Goal: Complete application form

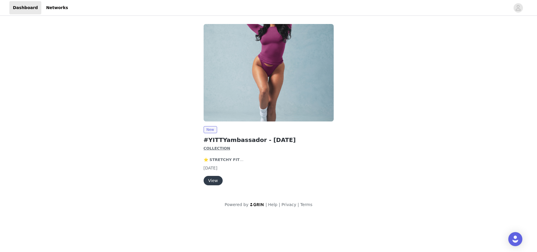
click at [216, 185] on button "View" at bounding box center [213, 180] width 19 height 9
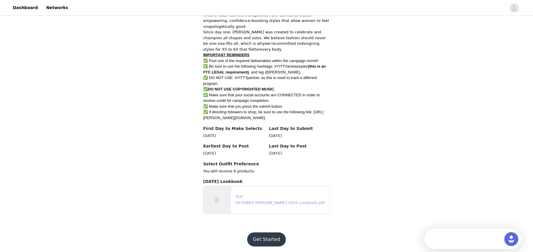
click at [264, 201] on link "OCTOBER [PERSON_NAME] 2025 Lookbook.pdf" at bounding box center [279, 203] width 89 height 4
click at [271, 244] on button "Get Started" at bounding box center [266, 240] width 39 height 14
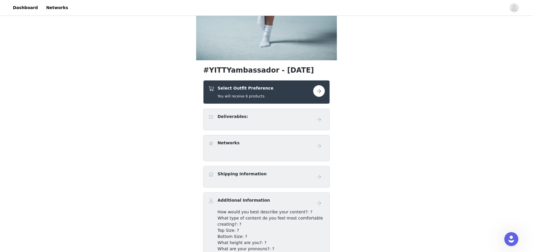
scroll to position [176, 0]
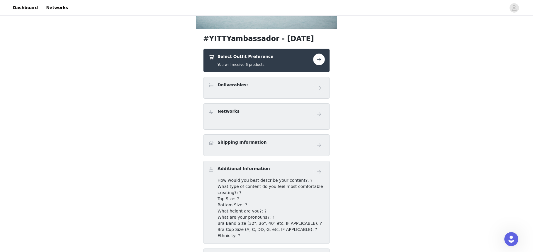
click at [260, 61] on div "Select Outfit Preference You will receive 6 products." at bounding box center [245, 61] width 56 height 14
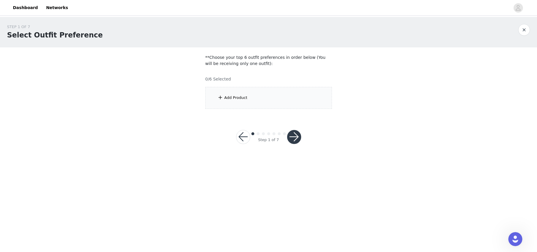
click at [240, 95] on div "Add Product" at bounding box center [268, 98] width 127 height 22
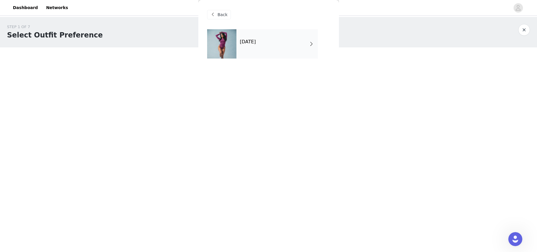
click at [238, 50] on div "[DATE]" at bounding box center [276, 43] width 81 height 29
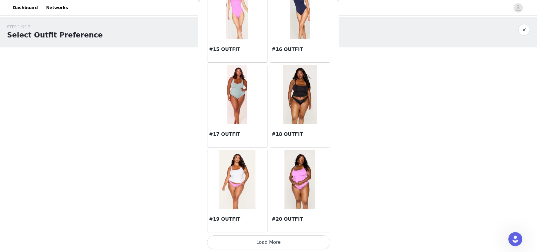
scroll to position [644, 0]
click at [268, 247] on button "Load More" at bounding box center [268, 242] width 123 height 14
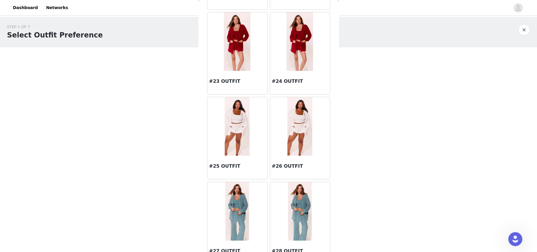
scroll to position [842, 0]
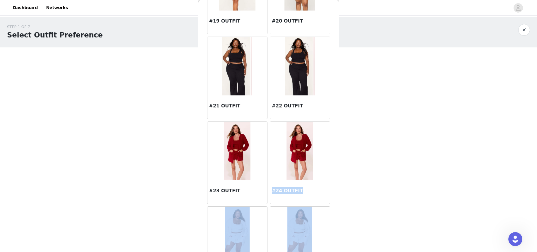
drag, startPoint x: 339, startPoint y: 176, endPoint x: 335, endPoint y: 161, distance: 15.7
click at [335, 161] on body "Dashboard Networks STEP 1 OF 7 Select Outfit Preference **Choose your top 6 out…" at bounding box center [268, 126] width 537 height 252
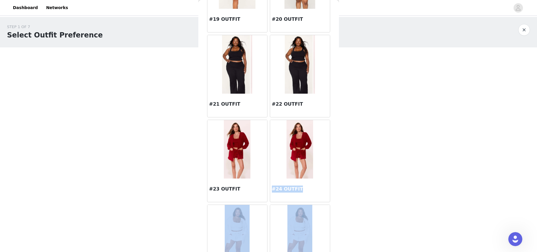
click at [326, 176] on div "#24 OUTFIT" at bounding box center [300, 161] width 63 height 85
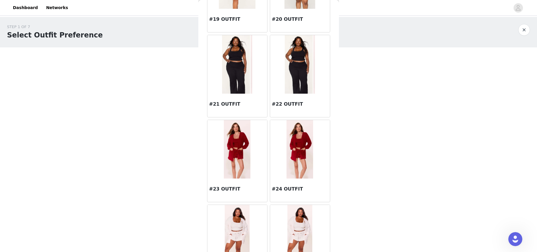
click at [339, 180] on body "Dashboard Networks STEP 1 OF 7 Select Outfit Preference **Choose your top 6 out…" at bounding box center [268, 126] width 537 height 252
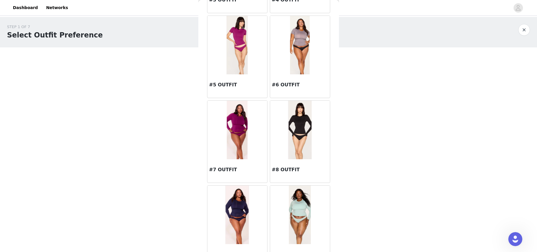
scroll to position [264, 0]
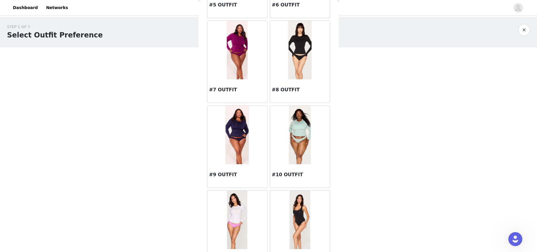
click at [294, 70] on img at bounding box center [300, 50] width 24 height 59
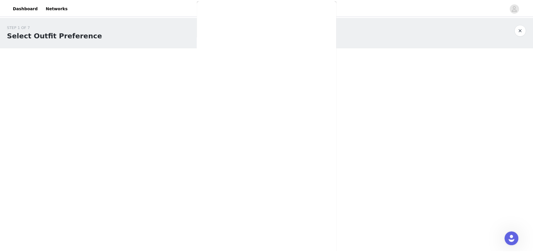
scroll to position [0, 0]
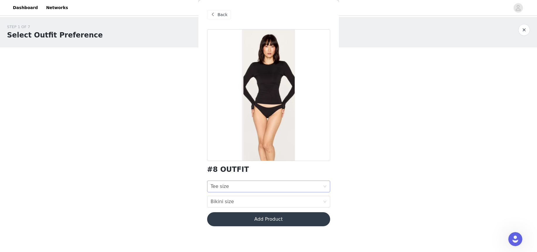
click at [276, 191] on div "Tee size Tee size" at bounding box center [267, 186] width 112 height 11
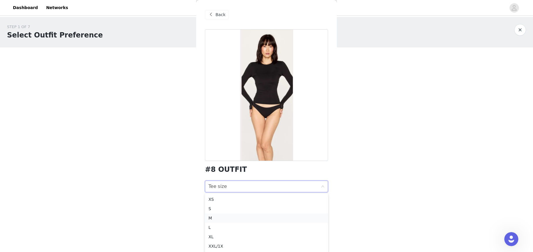
click at [274, 219] on div "M" at bounding box center [266, 218] width 116 height 6
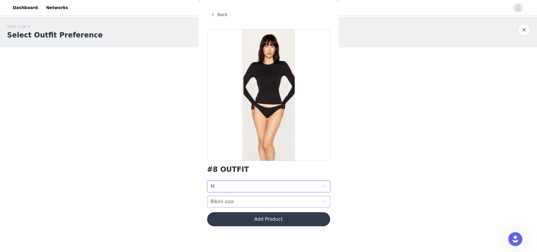
click at [261, 202] on div "Bikini size Bikini size" at bounding box center [267, 201] width 112 height 11
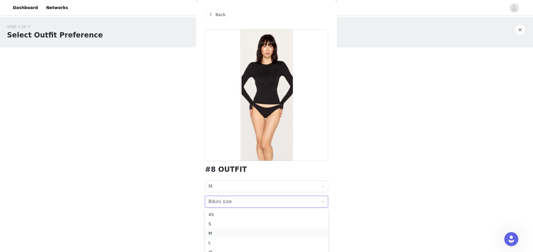
click at [248, 233] on div "M" at bounding box center [266, 233] width 116 height 6
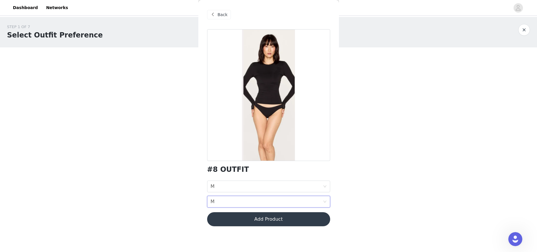
click at [259, 220] on button "Add Product" at bounding box center [268, 219] width 123 height 14
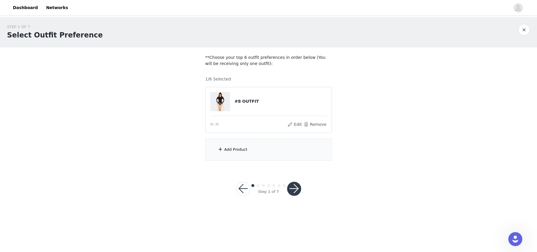
click at [232, 151] on div "Add Product" at bounding box center [235, 150] width 23 height 6
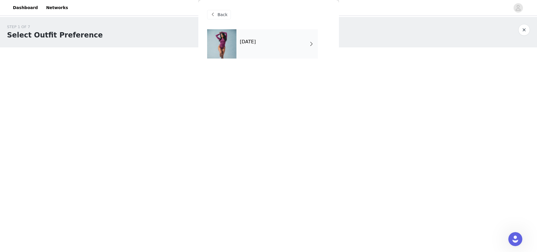
click at [258, 47] on div "[DATE]" at bounding box center [276, 43] width 81 height 29
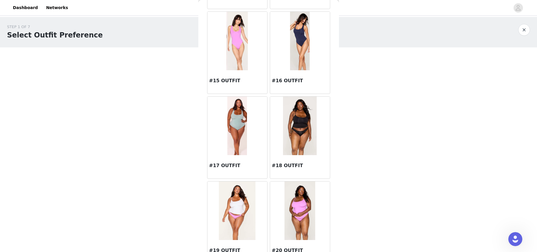
scroll to position [644, 0]
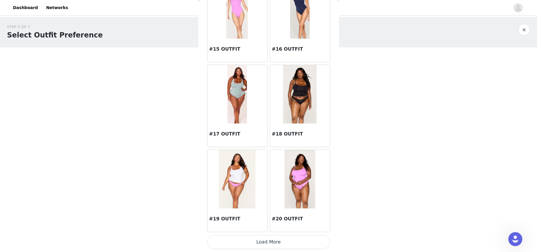
click at [297, 239] on button "Load More" at bounding box center [268, 242] width 123 height 14
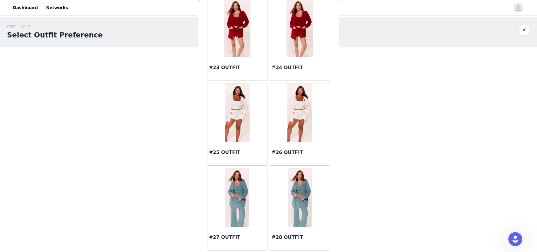
scroll to position [1025, 0]
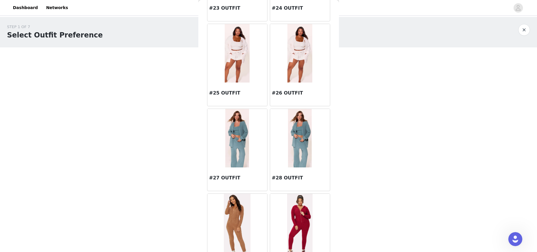
click at [236, 155] on img at bounding box center [237, 138] width 24 height 59
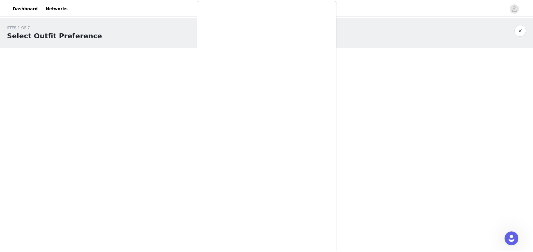
scroll to position [0, 0]
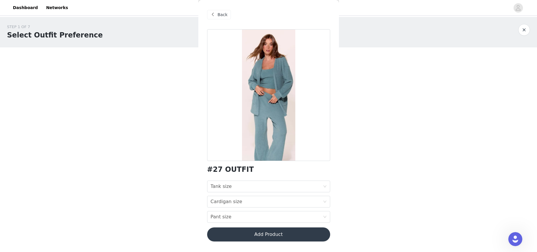
click at [241, 180] on div "#27 OUTFIT Tank size Tank size Cardigan size Cardigan size Pant size Pant size …" at bounding box center [268, 138] width 123 height 219
click at [242, 186] on div "Tank size Tank size" at bounding box center [267, 186] width 112 height 11
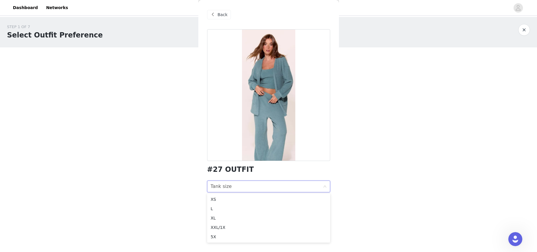
click at [388, 157] on div "STEP 1 OF 7 Select Outfit Preference **Choose your top 6 outfit preferences in …" at bounding box center [268, 92] width 537 height 151
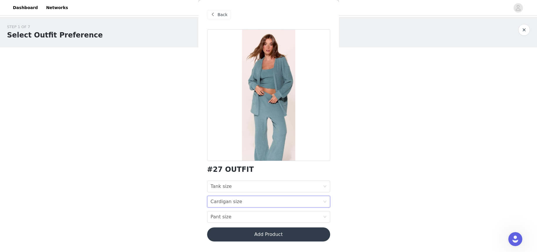
click at [253, 204] on div "Cardigan size Cardigan size" at bounding box center [267, 201] width 112 height 11
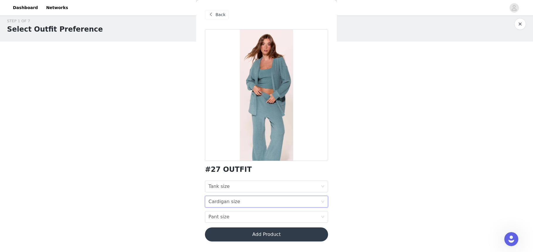
scroll to position [5, 0]
click at [362, 192] on div "STEP 1 OF 7 Select Outfit Preference **Choose your top 6 outfit preferences in …" at bounding box center [266, 108] width 533 height 193
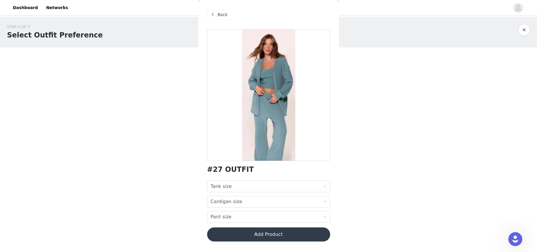
click at [220, 17] on span "Back" at bounding box center [223, 15] width 10 height 6
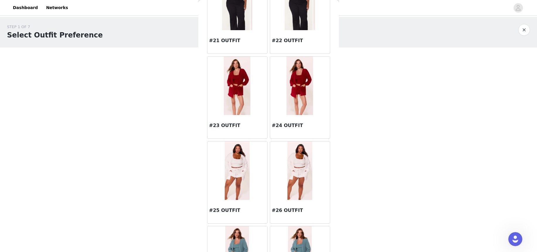
scroll to position [908, 0]
click at [233, 119] on div "#23 OUTFIT" at bounding box center [237, 126] width 60 height 23
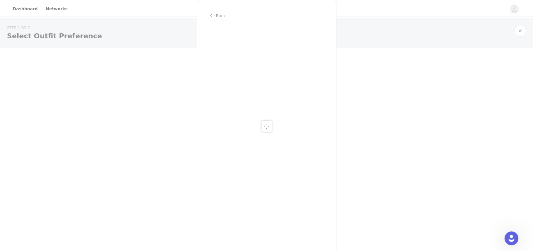
scroll to position [0, 0]
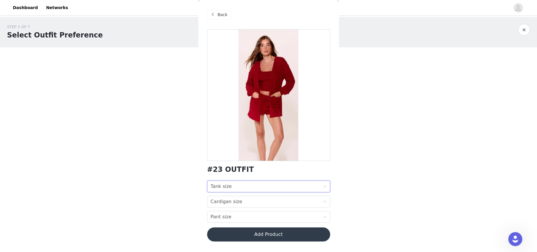
click at [240, 186] on div "Tank size Tank size" at bounding box center [267, 186] width 112 height 11
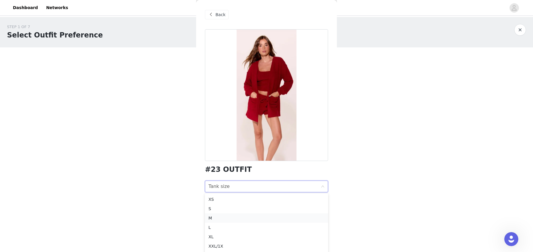
click at [243, 217] on div "M" at bounding box center [266, 218] width 116 height 6
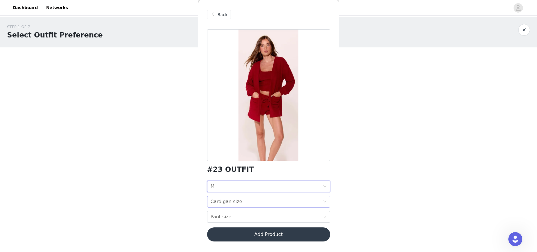
click at [237, 204] on div "Cardigan size" at bounding box center [227, 201] width 32 height 11
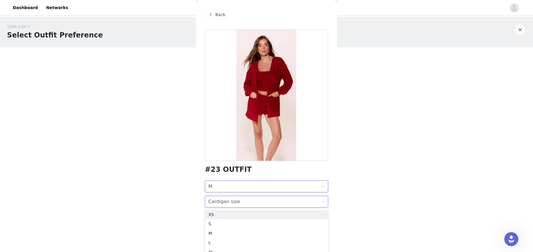
click at [230, 187] on div "Tank size M" at bounding box center [264, 186] width 112 height 11
click at [228, 207] on div "S" at bounding box center [266, 209] width 116 height 6
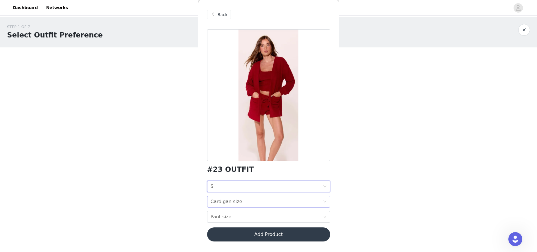
click at [228, 204] on div "Cardigan size" at bounding box center [227, 201] width 32 height 11
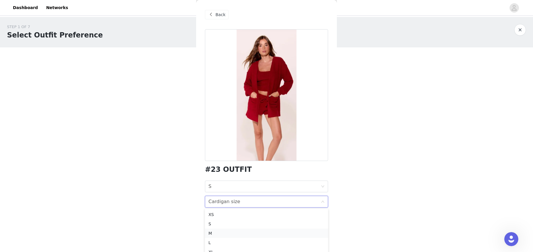
click at [231, 230] on li "M" at bounding box center [266, 233] width 123 height 9
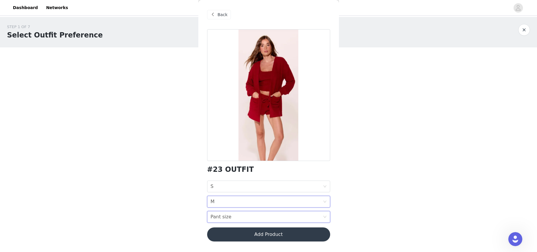
click at [229, 217] on div "Pant size Pant size" at bounding box center [267, 216] width 112 height 11
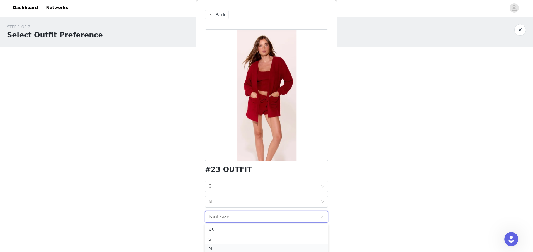
click at [224, 246] on div "M" at bounding box center [266, 248] width 116 height 6
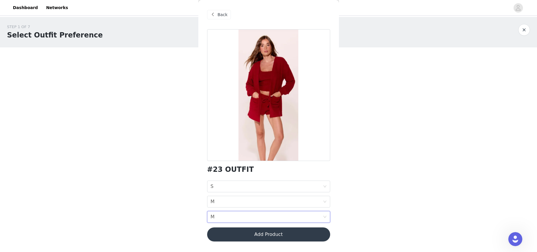
click at [245, 236] on button "Add Product" at bounding box center [268, 235] width 123 height 14
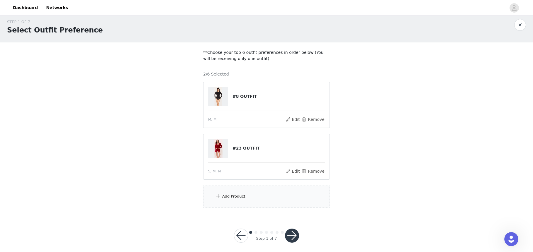
scroll to position [10, 0]
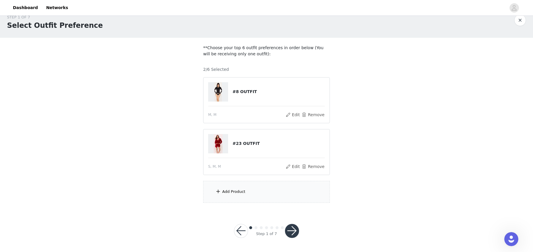
click at [228, 193] on div "Add Product" at bounding box center [233, 192] width 23 height 6
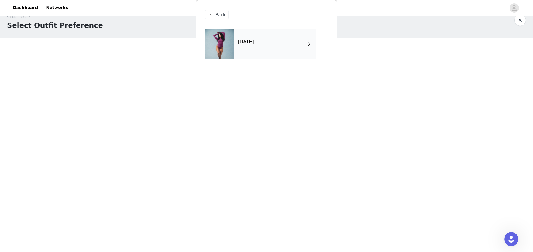
click at [270, 43] on div "[DATE]" at bounding box center [274, 43] width 81 height 29
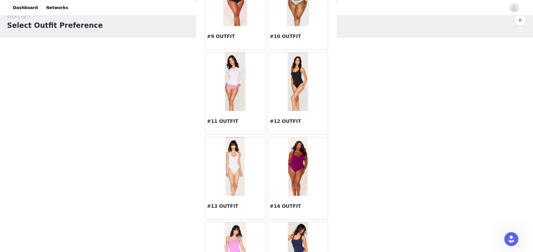
scroll to position [410, 0]
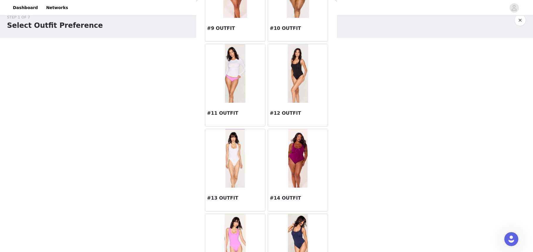
click at [230, 84] on img at bounding box center [235, 73] width 21 height 59
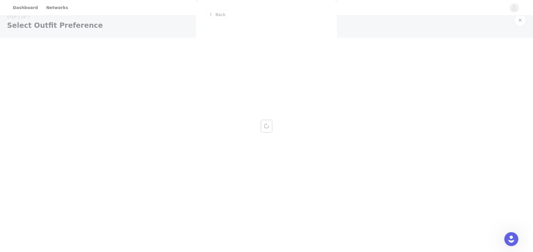
scroll to position [0, 0]
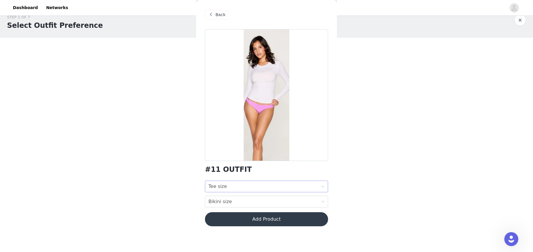
click at [256, 184] on div "Tee size Tee size" at bounding box center [264, 186] width 112 height 11
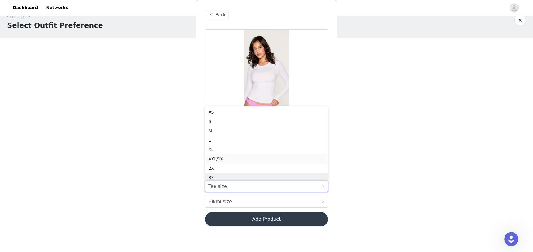
scroll to position [3, 0]
click at [233, 126] on div "M" at bounding box center [266, 128] width 116 height 6
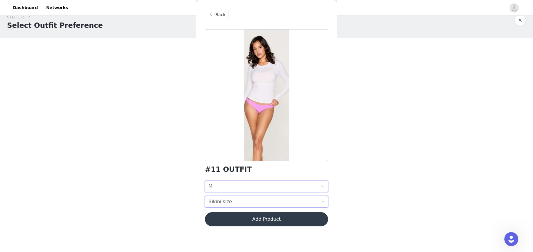
click at [233, 204] on div "Bikini size Bikini size" at bounding box center [264, 201] width 112 height 11
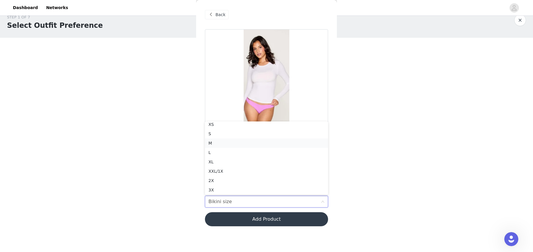
click at [226, 141] on div "M" at bounding box center [266, 143] width 116 height 6
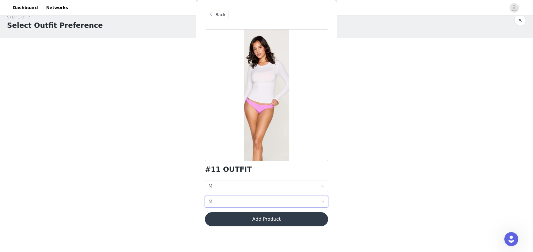
click at [255, 216] on button "Add Product" at bounding box center [266, 219] width 123 height 14
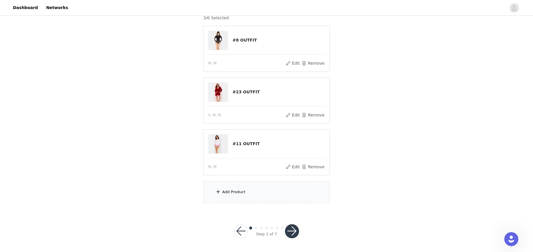
scroll to position [62, 0]
click at [235, 194] on div "Add Product" at bounding box center [233, 192] width 23 height 6
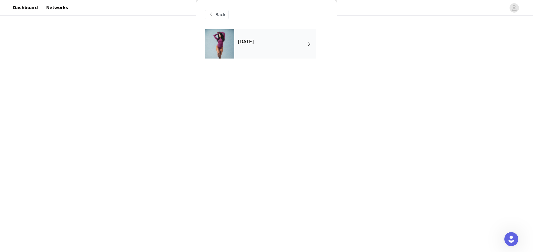
click at [272, 44] on div "[DATE]" at bounding box center [274, 43] width 81 height 29
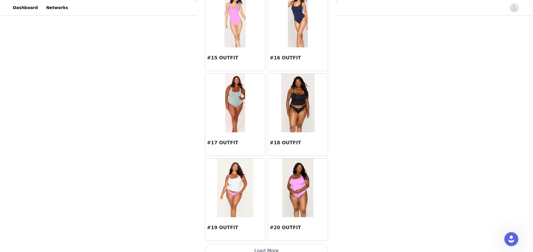
scroll to position [644, 0]
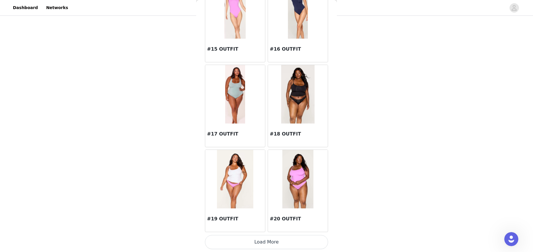
click at [277, 242] on button "Load More" at bounding box center [266, 242] width 123 height 14
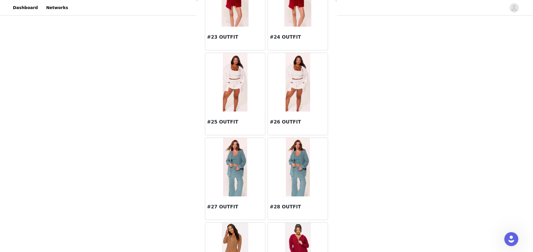
scroll to position [989, 0]
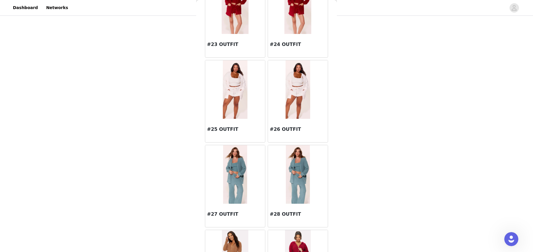
click at [287, 131] on h3 "#26 OUTFIT" at bounding box center [297, 129] width 56 height 7
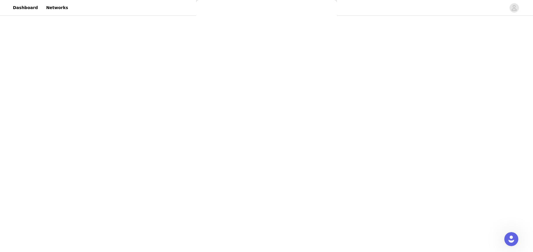
scroll to position [0, 0]
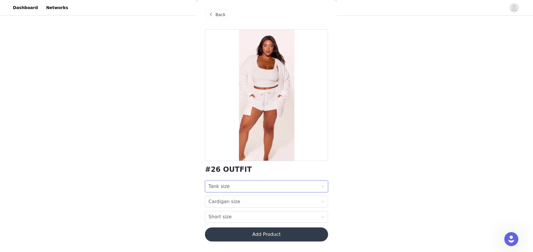
click at [241, 190] on div "Tank size Tank size" at bounding box center [264, 186] width 112 height 11
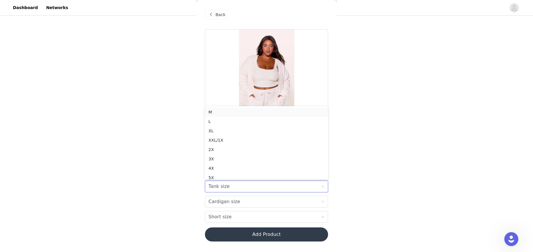
click at [229, 110] on div "M" at bounding box center [266, 112] width 116 height 6
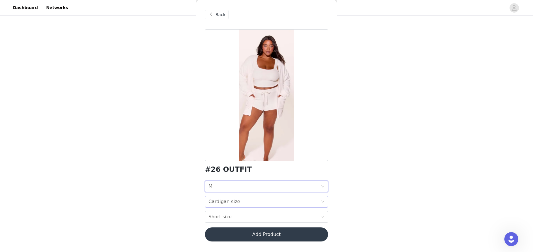
click at [246, 201] on div "Cardigan size Cardigan size" at bounding box center [264, 201] width 112 height 11
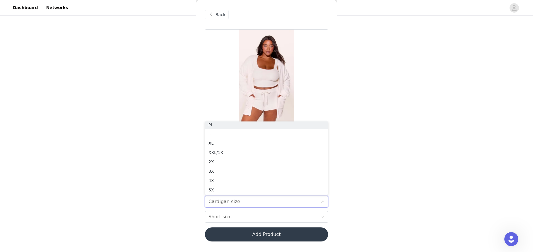
scroll to position [1, 0]
click at [234, 126] on div "M" at bounding box center [266, 126] width 116 height 6
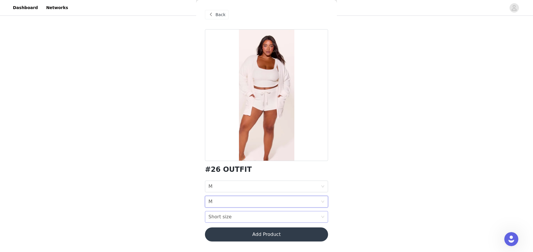
click at [242, 216] on div "Short size Short size" at bounding box center [264, 216] width 112 height 11
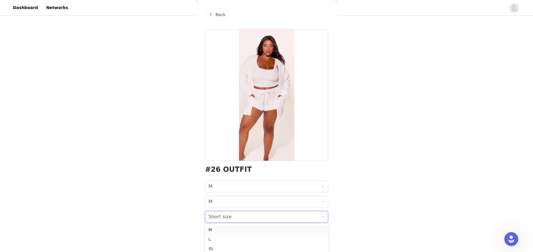
click at [242, 228] on div "M" at bounding box center [266, 230] width 116 height 6
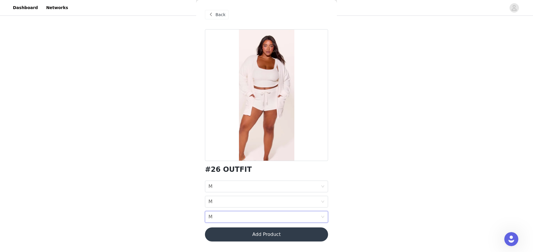
click at [246, 238] on button "Add Product" at bounding box center [266, 235] width 123 height 14
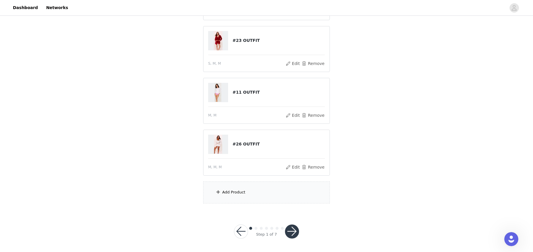
scroll to position [113, 0]
click at [217, 190] on span at bounding box center [218, 191] width 6 height 7
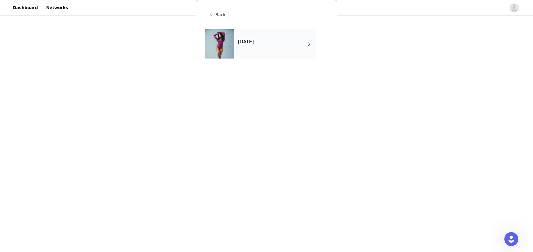
click at [254, 39] on h4 "[DATE]" at bounding box center [246, 41] width 16 height 5
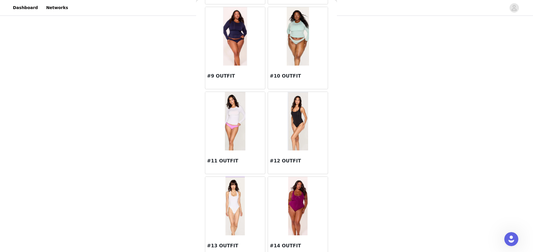
scroll to position [439, 0]
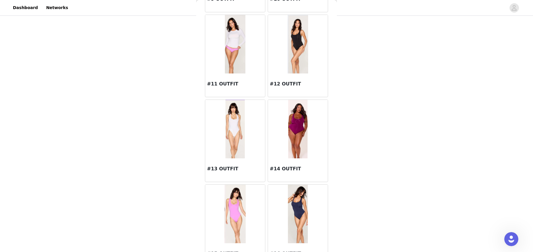
click at [220, 129] on div at bounding box center [235, 129] width 60 height 59
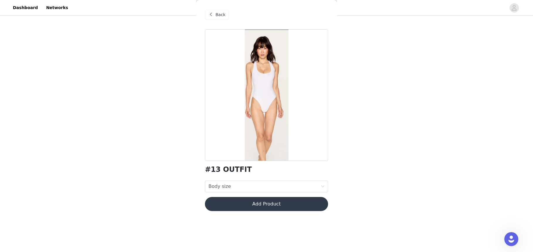
scroll to position [0, 0]
click at [237, 184] on div "Body size Body size" at bounding box center [264, 186] width 112 height 11
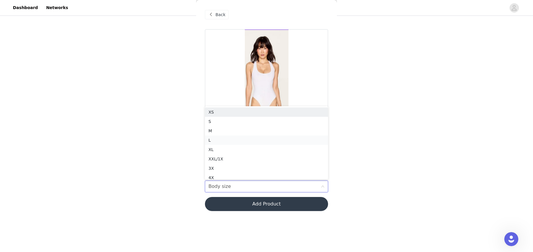
scroll to position [3, 0]
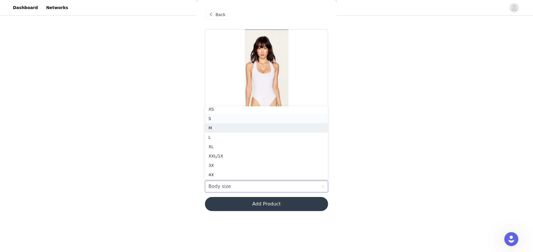
click at [229, 123] on li "S" at bounding box center [266, 118] width 123 height 9
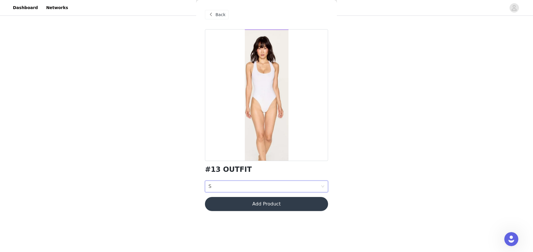
click at [247, 186] on div "Body size S" at bounding box center [264, 186] width 112 height 11
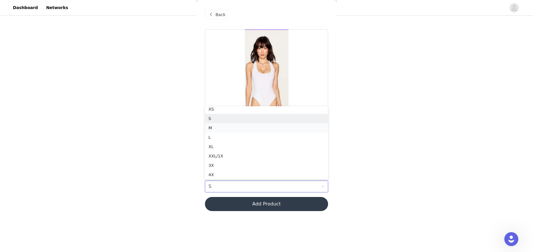
click at [230, 128] on div "M" at bounding box center [266, 128] width 116 height 6
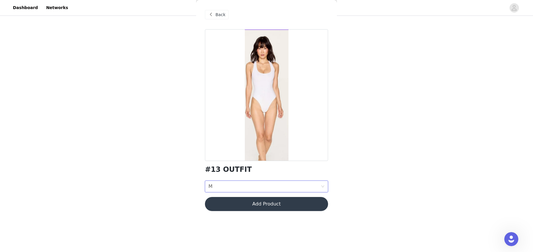
click at [271, 209] on button "Add Product" at bounding box center [266, 204] width 123 height 14
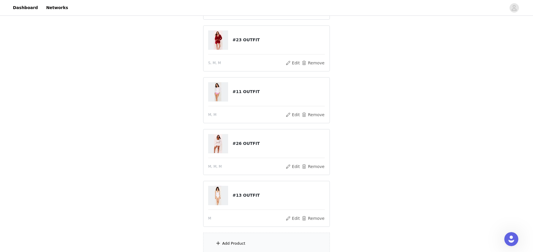
scroll to position [165, 0]
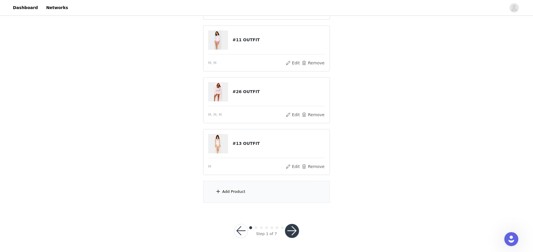
click at [221, 190] on div "Add Product" at bounding box center [266, 192] width 127 height 22
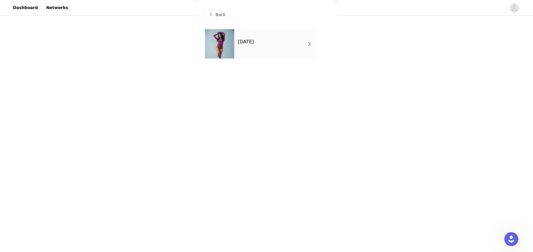
scroll to position [19, 0]
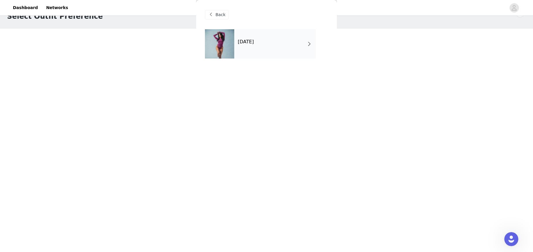
click at [268, 52] on div "[DATE]" at bounding box center [274, 43] width 81 height 29
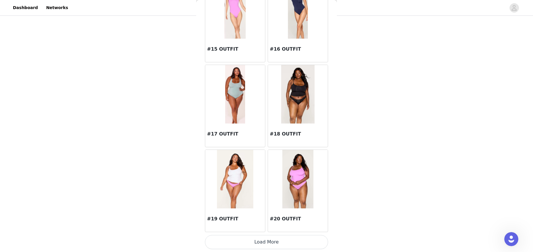
scroll to position [136, 0]
click at [273, 239] on button "Load More" at bounding box center [266, 242] width 123 height 14
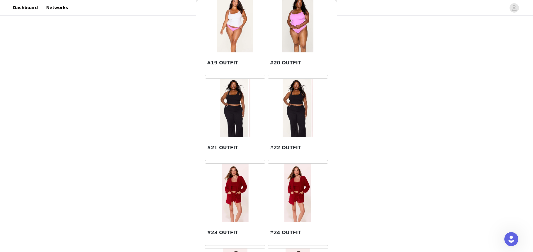
scroll to position [791, 0]
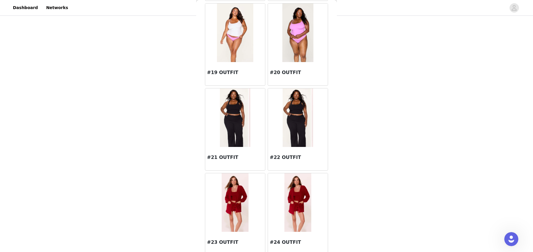
click at [291, 137] on img at bounding box center [297, 117] width 30 height 59
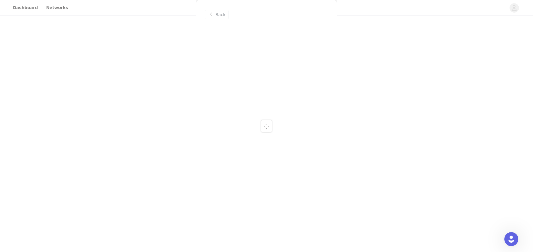
scroll to position [0, 0]
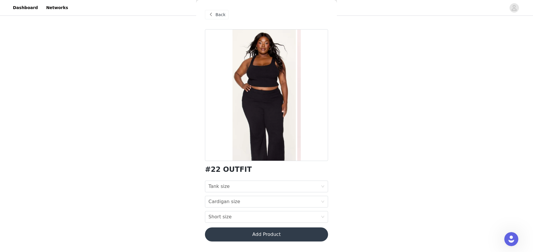
click at [250, 186] on div "Tank size Tank size" at bounding box center [264, 186] width 112 height 11
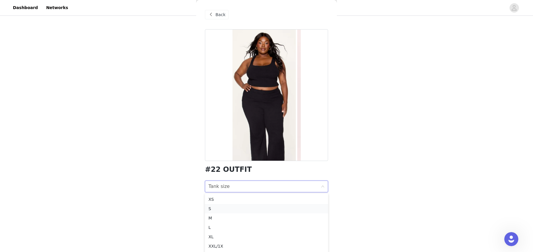
click at [243, 210] on div "S" at bounding box center [266, 209] width 116 height 6
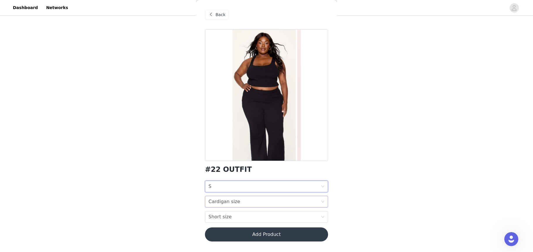
click at [240, 205] on div "Cardigan size Cardigan size" at bounding box center [264, 201] width 112 height 11
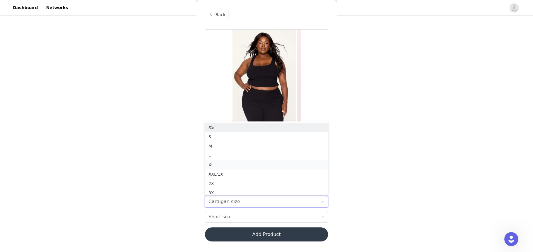
scroll to position [3, 0]
click at [234, 141] on div "M" at bounding box center [266, 143] width 116 height 6
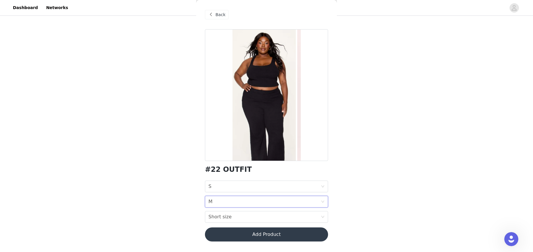
click at [228, 223] on div "#22 OUTFIT Tank size S Cardigan size M Short size Short size Add Product" at bounding box center [266, 138] width 123 height 219
click at [228, 219] on div "Short size Short size" at bounding box center [264, 216] width 112 height 11
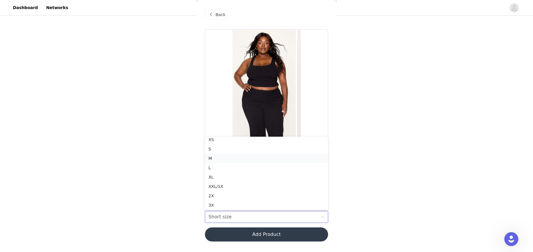
click at [235, 158] on div "M" at bounding box center [266, 158] width 116 height 6
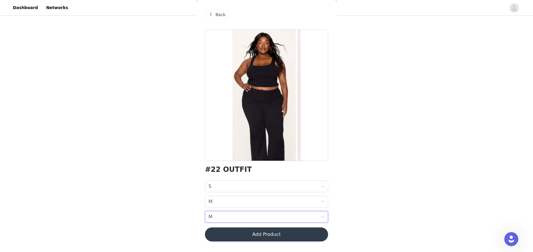
click at [263, 238] on button "Add Product" at bounding box center [266, 235] width 123 height 14
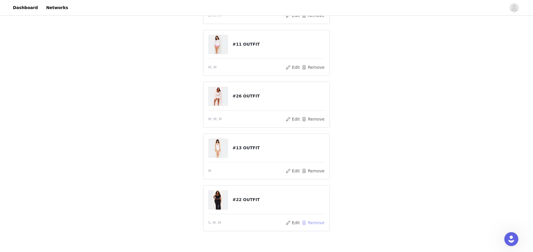
scroll to position [179, 0]
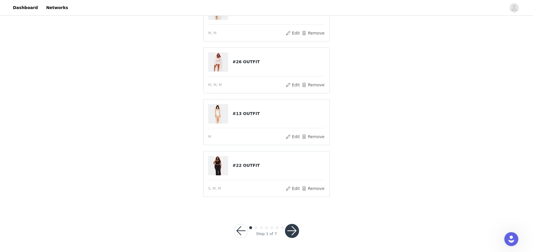
click at [292, 227] on button "button" at bounding box center [292, 231] width 14 height 14
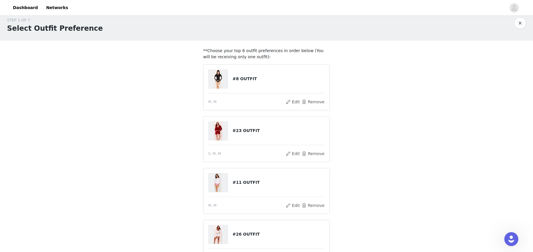
scroll to position [8, 0]
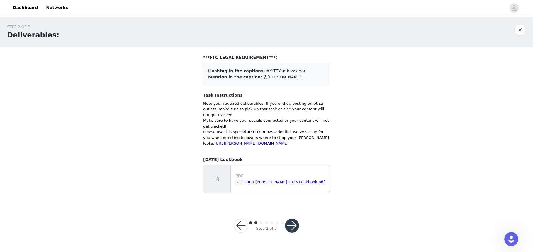
click at [290, 232] on button "button" at bounding box center [292, 226] width 14 height 14
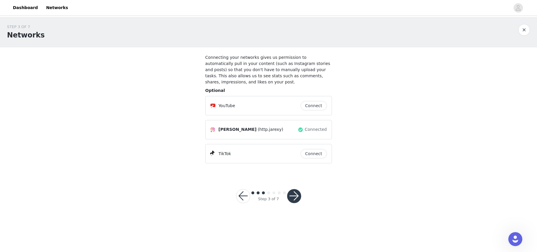
click at [313, 149] on button "Connect" at bounding box center [314, 153] width 26 height 9
click at [287, 192] on button "button" at bounding box center [294, 196] width 14 height 14
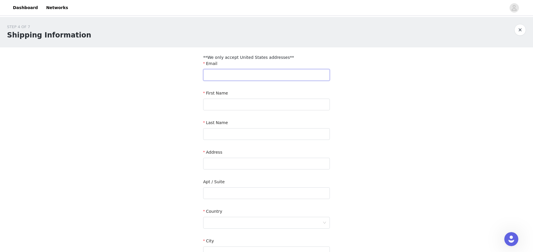
click at [232, 78] on input "text" at bounding box center [266, 75] width 127 height 12
type input "[EMAIL_ADDRESS][DOMAIN_NAME]"
type input "jarexy"
type input "[PERSON_NAME]"
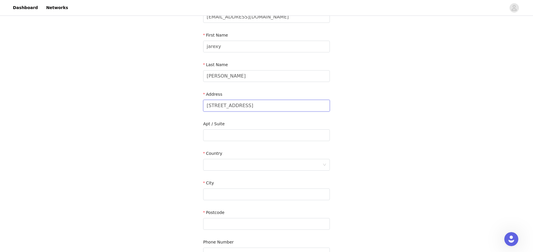
scroll to position [59, 0]
type input "[STREET_ADDRESS]"
click at [253, 162] on div at bounding box center [265, 164] width 116 height 11
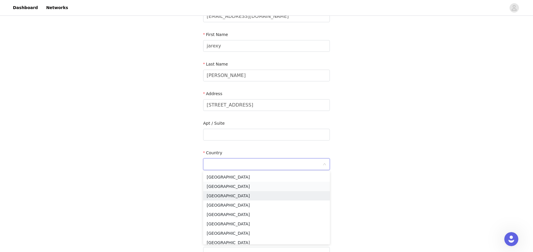
drag, startPoint x: 254, startPoint y: 169, endPoint x: 253, endPoint y: 191, distance: 21.4
click at [253, 191] on li "[GEOGRAPHIC_DATA]" at bounding box center [266, 186] width 127 height 9
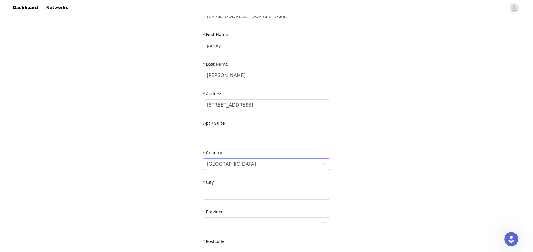
click at [227, 169] on div "[GEOGRAPHIC_DATA]" at bounding box center [265, 164] width 116 height 11
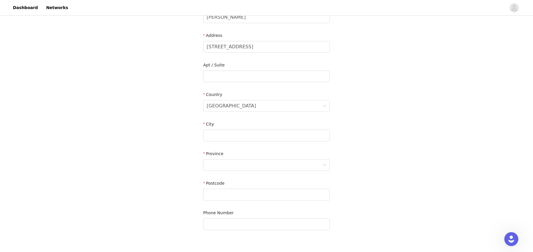
scroll to position [117, 0]
click at [233, 101] on div "[GEOGRAPHIC_DATA]" at bounding box center [265, 105] width 116 height 11
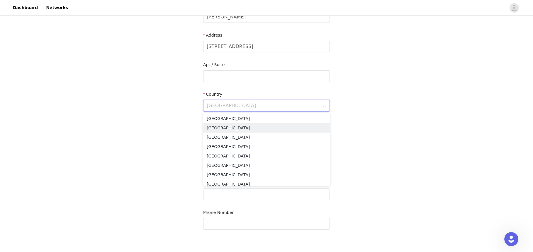
click at [235, 105] on input at bounding box center [265, 105] width 116 height 11
click at [236, 117] on li "[GEOGRAPHIC_DATA]" at bounding box center [266, 118] width 127 height 9
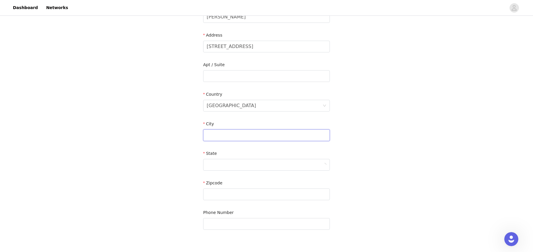
click at [238, 137] on input "text" at bounding box center [266, 135] width 127 height 12
type input "escondido"
click at [232, 180] on form "Email [EMAIL_ADDRESS][DOMAIN_NAME] First Name [PERSON_NAME] Last Name [PERSON_N…" at bounding box center [266, 87] width 127 height 289
click at [233, 168] on div at bounding box center [265, 164] width 116 height 11
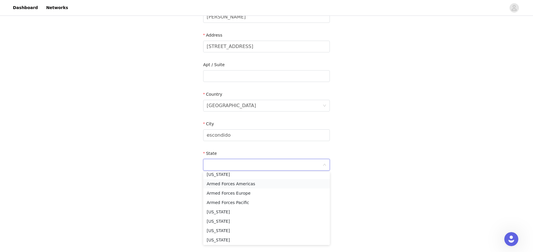
scroll to position [59, 0]
click at [231, 192] on li "[US_STATE]" at bounding box center [266, 194] width 127 height 9
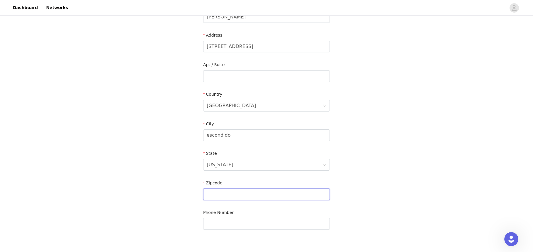
click at [232, 194] on input "text" at bounding box center [266, 195] width 127 height 12
type input "92027"
click at [237, 223] on input "text" at bounding box center [266, 224] width 127 height 12
type input "7602168415"
click at [330, 213] on section "**We only accept United States addresses** Email [EMAIL_ADDRESS][DOMAIN_NAME] F…" at bounding box center [266, 88] width 141 height 316
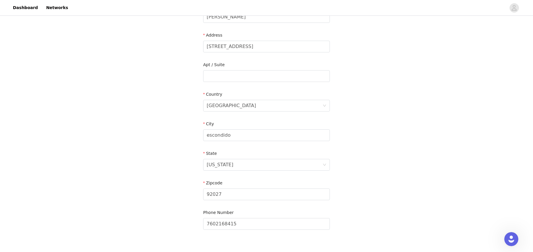
scroll to position [153, 0]
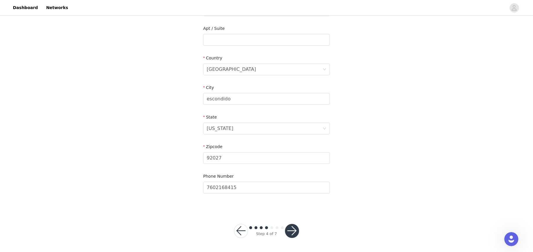
click at [285, 233] on div at bounding box center [292, 231] width 14 height 14
click at [290, 231] on button "button" at bounding box center [292, 231] width 14 height 14
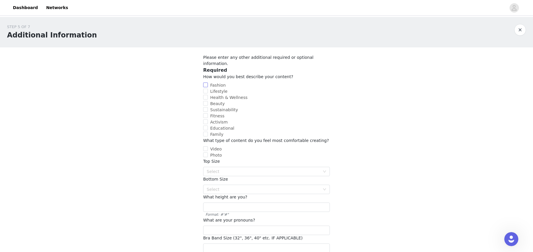
click at [209, 83] on span "Fashion" at bounding box center [218, 85] width 20 height 5
click at [208, 83] on input "Fashion" at bounding box center [205, 85] width 5 height 5
checkbox input "true"
click at [207, 89] on input "Lifestyle" at bounding box center [205, 91] width 5 height 5
checkbox input "true"
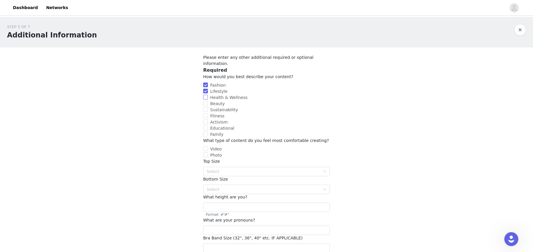
click at [208, 95] on span "Health & Wellness" at bounding box center [229, 97] width 42 height 5
click at [208, 95] on input "Health & Wellness" at bounding box center [205, 97] width 5 height 5
checkbox input "true"
click at [207, 101] on input "Beauty" at bounding box center [205, 103] width 5 height 5
checkbox input "true"
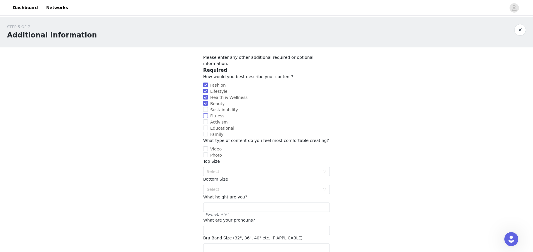
click at [206, 113] on input "Fitness" at bounding box center [205, 115] width 5 height 5
checkbox input "true"
click at [205, 146] on input "Video" at bounding box center [205, 148] width 5 height 5
checkbox input "true"
click at [206, 153] on input "Photo" at bounding box center [205, 155] width 5 height 5
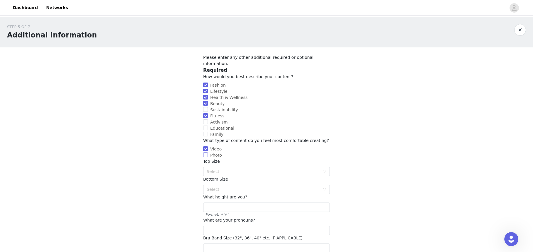
checkbox input "true"
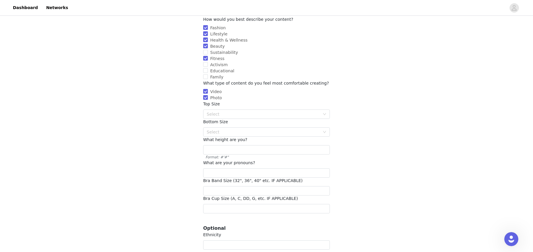
scroll to position [59, 0]
click at [225, 110] on div "Select" at bounding box center [263, 113] width 113 height 6
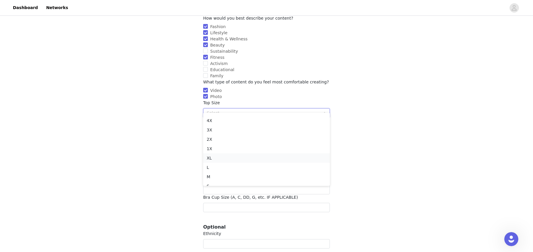
scroll to position [32, 0]
click at [224, 159] on li "M" at bounding box center [266, 161] width 127 height 9
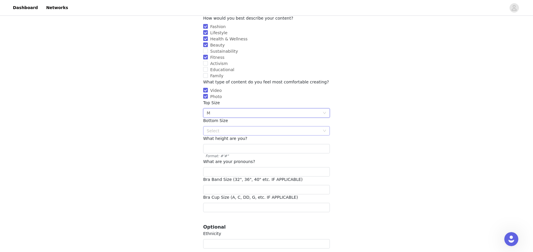
click at [221, 128] on div "Select" at bounding box center [263, 131] width 113 height 6
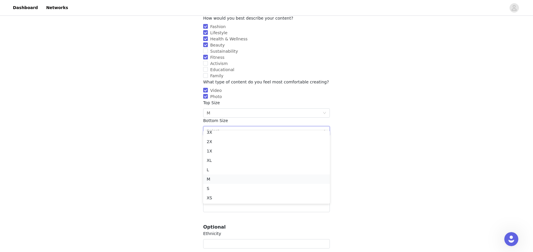
click at [219, 176] on li "M" at bounding box center [266, 179] width 127 height 9
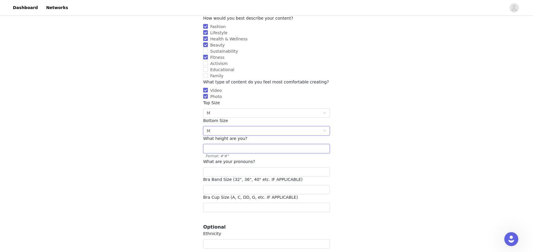
click at [220, 146] on input "text" at bounding box center [266, 148] width 127 height 9
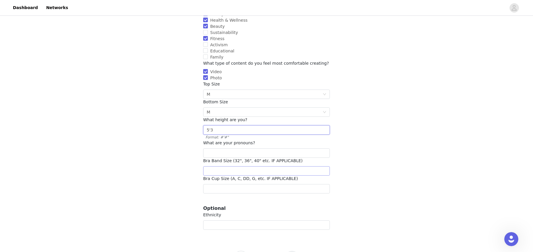
scroll to position [88, 0]
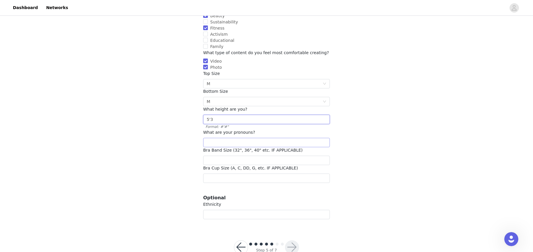
type input "5'3"
click at [224, 140] on input "text" at bounding box center [266, 142] width 127 height 9
type input "she"
type input "36"
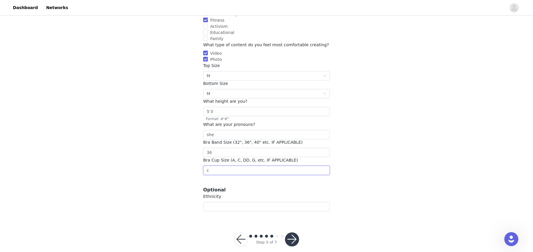
scroll to position [98, 0]
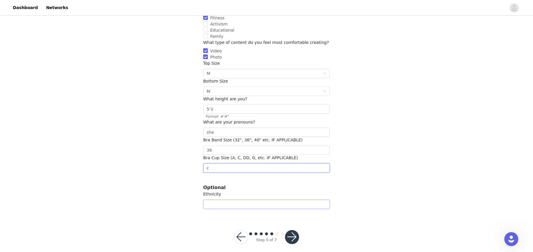
type input "c"
click at [229, 200] on input "text" at bounding box center [266, 204] width 127 height 9
type input "[DEMOGRAPHIC_DATA]"
click at [292, 232] on button "button" at bounding box center [292, 237] width 14 height 14
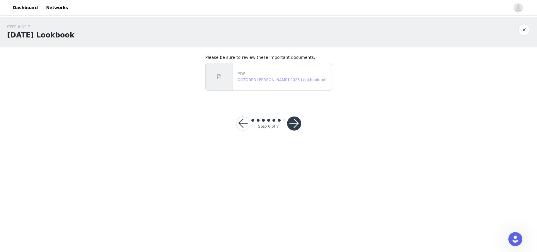
click at [262, 79] on link "OCTOBER [PERSON_NAME] 2025 Lookbook.pdf" at bounding box center [282, 80] width 89 height 4
click at [296, 122] on button "button" at bounding box center [294, 124] width 14 height 14
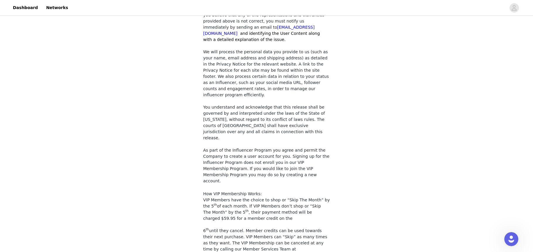
scroll to position [462, 0]
checkbox input "true"
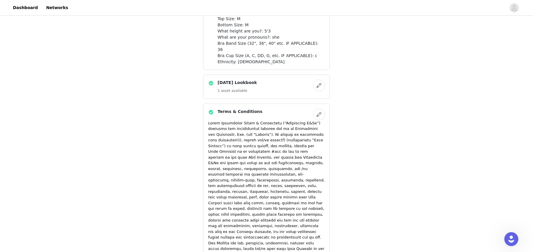
scroll to position [557, 0]
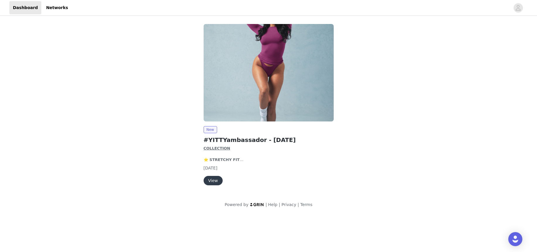
click at [219, 149] on strong "COLLECTION" at bounding box center [217, 148] width 27 height 4
click at [218, 177] on button "View" at bounding box center [213, 180] width 19 height 9
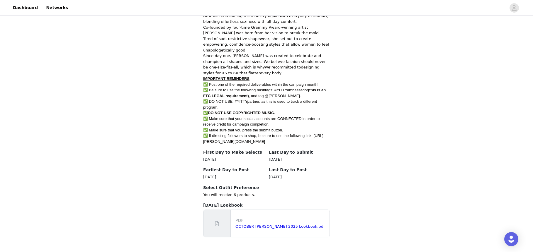
scroll to position [293, 0]
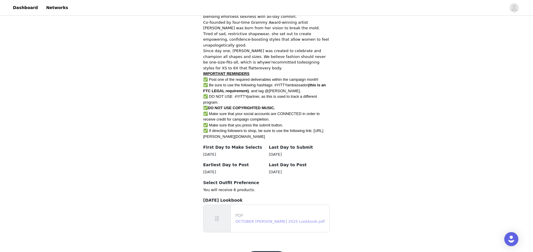
click at [286, 221] on link "OCTOBER [PERSON_NAME] 2025 Lookbook.pdf" at bounding box center [279, 221] width 89 height 4
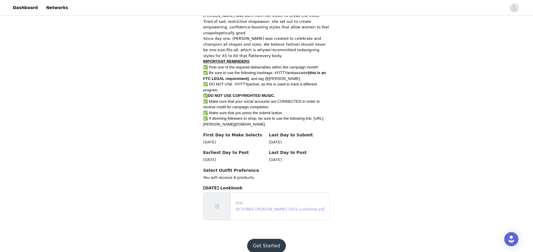
scroll to position [312, 0]
